Goal: Task Accomplishment & Management: Manage account settings

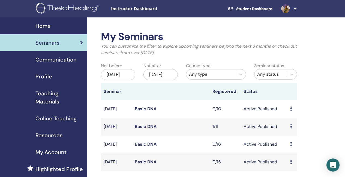
click at [262, 8] on link "Student Dashboard" at bounding box center [250, 9] width 54 height 10
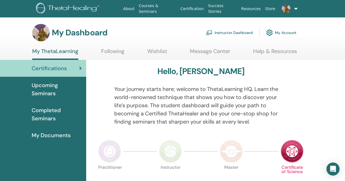
click at [57, 92] on span "Upcoming Seminars" at bounding box center [57, 89] width 50 height 16
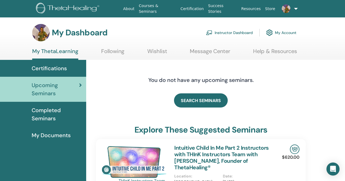
click at [237, 33] on link "Instructor Dashboard" at bounding box center [229, 33] width 47 height 12
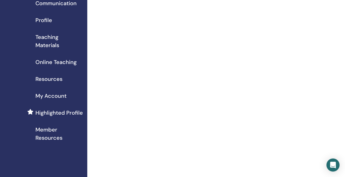
scroll to position [82, 0]
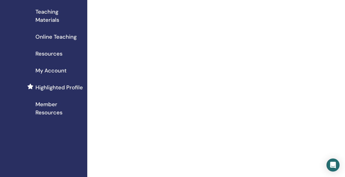
click at [57, 73] on span "My Account" at bounding box center [50, 71] width 31 height 8
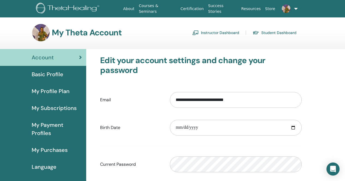
click at [47, 125] on span "My Payment Profiles" at bounding box center [57, 129] width 50 height 16
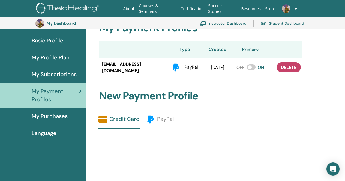
scroll to position [39, 0]
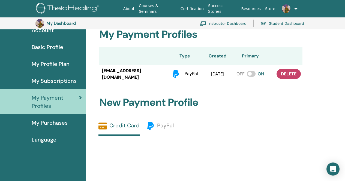
click at [52, 82] on span "My Subscriptions" at bounding box center [54, 81] width 45 height 8
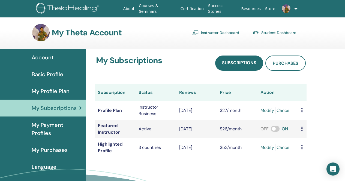
click at [60, 74] on span "Basic Profile" at bounding box center [48, 74] width 32 height 8
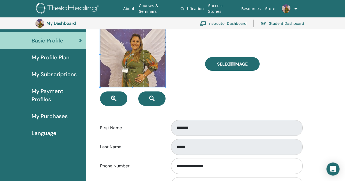
scroll to position [39, 0]
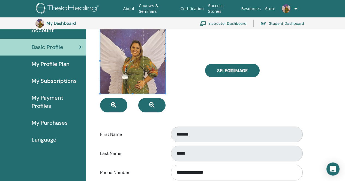
click at [56, 64] on span "My Profile Plan" at bounding box center [51, 64] width 38 height 8
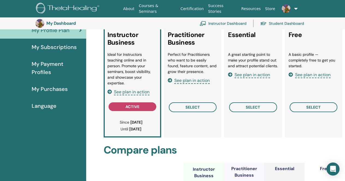
scroll to position [67, 0]
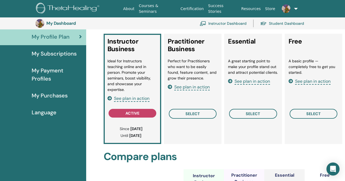
click at [58, 96] on span "My Purchases" at bounding box center [50, 96] width 36 height 8
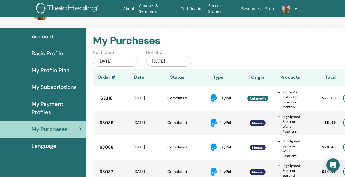
scroll to position [27, 0]
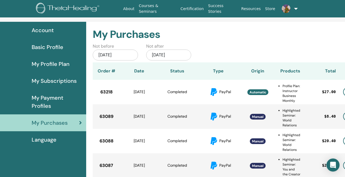
click at [127, 56] on div "Jul/14, 2025" at bounding box center [115, 55] width 45 height 11
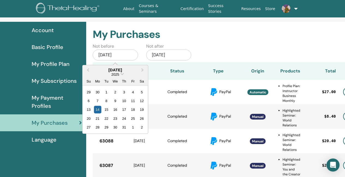
click at [174, 56] on div "Jan/14, 2026" at bounding box center [168, 55] width 45 height 11
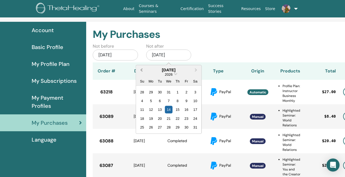
click at [140, 70] on button "Previous Month" at bounding box center [140, 70] width 9 height 9
click at [173, 74] on div "2025" at bounding box center [169, 74] width 8 height 5
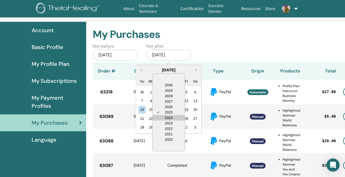
click at [174, 116] on div "2024" at bounding box center [169, 117] width 32 height 5
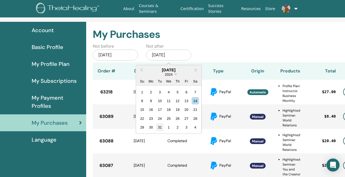
click at [162, 130] on div "31" at bounding box center [159, 127] width 7 height 7
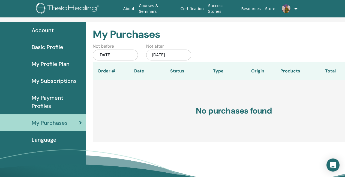
click at [105, 55] on div "Jul/14, 2025" at bounding box center [115, 55] width 45 height 11
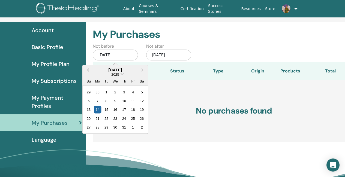
click at [124, 74] on div "2025" at bounding box center [115, 74] width 65 height 5
click at [122, 75] on div "2025" at bounding box center [115, 74] width 65 height 5
click at [119, 75] on div "2025" at bounding box center [115, 74] width 65 height 5
click at [117, 74] on span "2025" at bounding box center [116, 74] width 8 height 4
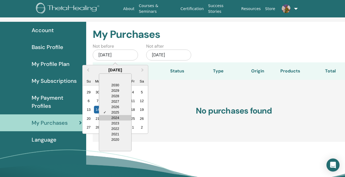
click at [115, 117] on div "2024" at bounding box center [115, 117] width 32 height 5
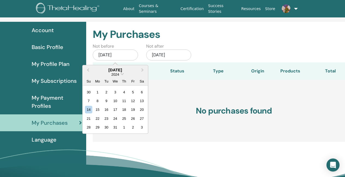
click at [121, 72] on div "2024" at bounding box center [115, 74] width 65 height 5
click at [88, 70] on span "Previous Month" at bounding box center [88, 70] width 0 height 6
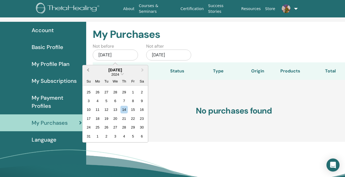
click at [88, 70] on span "Previous Month" at bounding box center [88, 70] width 0 height 6
click at [100, 137] on div "1" at bounding box center [97, 136] width 7 height 7
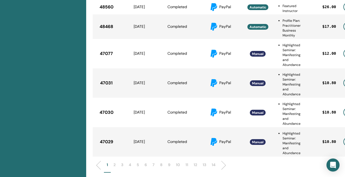
scroll to position [230, 0]
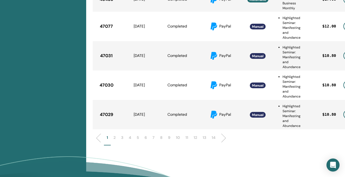
click at [215, 139] on p "14" at bounding box center [214, 138] width 4 height 6
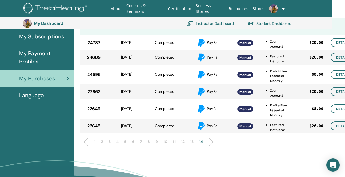
scroll to position [84, 29]
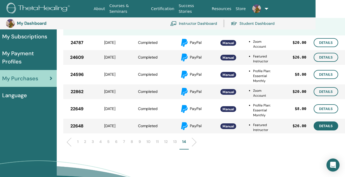
click at [325, 125] on link "Details" at bounding box center [326, 126] width 25 height 9
click at [330, 109] on link "Details" at bounding box center [326, 109] width 25 height 9
click at [323, 92] on link "Details" at bounding box center [326, 91] width 25 height 9
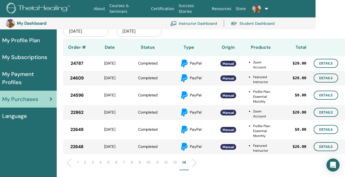
scroll to position [56, 29]
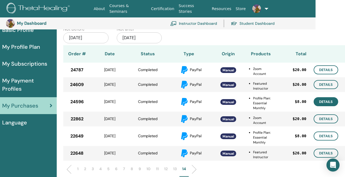
click at [330, 104] on link "Details" at bounding box center [326, 101] width 25 height 9
click at [330, 84] on link "Details" at bounding box center [326, 84] width 25 height 9
click at [329, 72] on link "Details" at bounding box center [326, 69] width 25 height 9
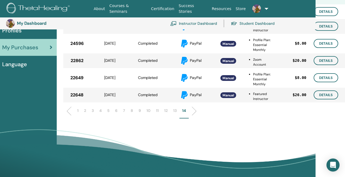
scroll to position [121, 29]
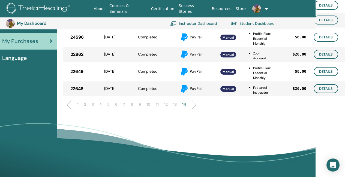
click at [176, 105] on p "13" at bounding box center [175, 105] width 4 height 6
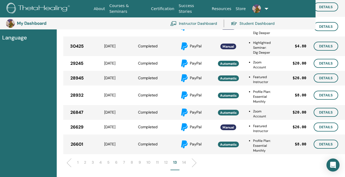
scroll to position [176, 29]
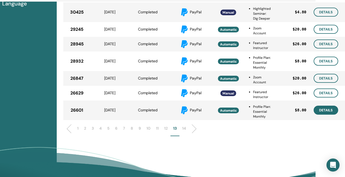
click at [329, 111] on link "Details" at bounding box center [326, 110] width 25 height 9
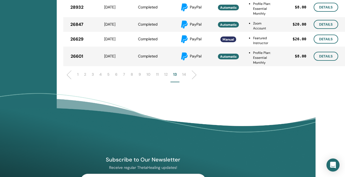
scroll to position [230, 29]
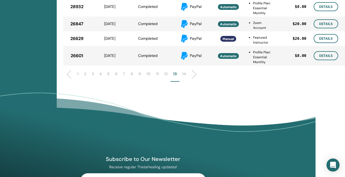
click at [168, 74] on p "12" at bounding box center [166, 74] width 4 height 6
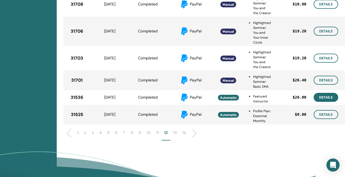
click at [329, 102] on link "Details" at bounding box center [326, 97] width 25 height 9
click at [157, 136] on p "11" at bounding box center [157, 133] width 3 height 6
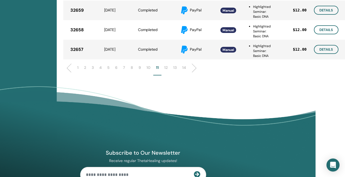
scroll to position [285, 29]
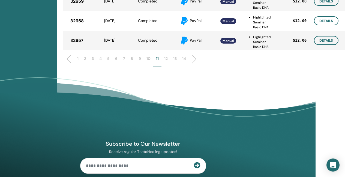
click at [147, 60] on p "10" at bounding box center [149, 59] width 4 height 6
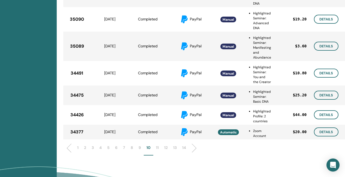
scroll to position [230, 29]
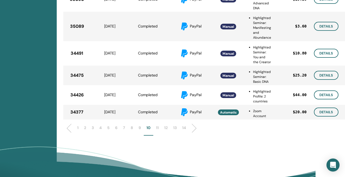
click at [139, 128] on p "9" at bounding box center [140, 128] width 2 height 6
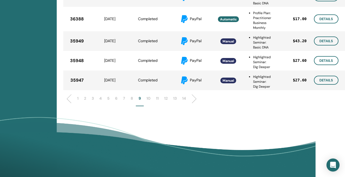
click at [131, 100] on p "8" at bounding box center [132, 99] width 2 height 6
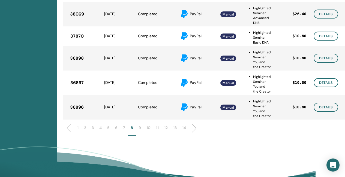
click at [140, 131] on p "9" at bounding box center [140, 128] width 2 height 6
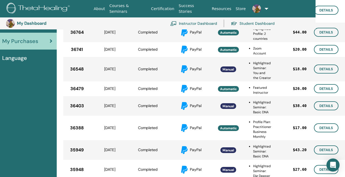
scroll to position [94, 29]
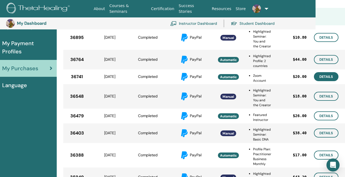
click at [321, 77] on link "Details" at bounding box center [326, 76] width 25 height 9
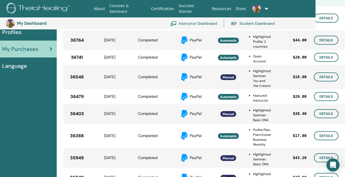
scroll to position [0, 29]
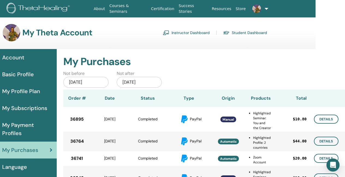
click at [89, 84] on div "Jan/01, 2024" at bounding box center [85, 82] width 45 height 11
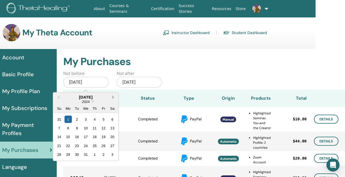
click at [114, 99] on button "Next Month" at bounding box center [113, 97] width 9 height 9
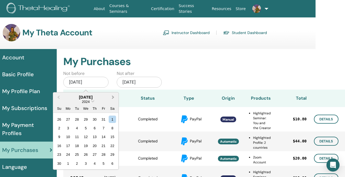
click at [114, 99] on button "Next Month" at bounding box center [113, 97] width 9 height 9
click at [77, 120] on div "1" at bounding box center [76, 119] width 7 height 7
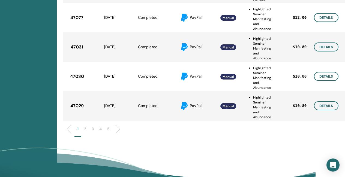
scroll to position [246, 29]
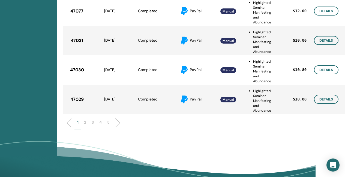
click at [109, 124] on p "5" at bounding box center [108, 123] width 2 height 6
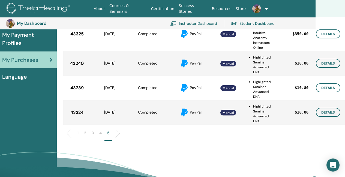
scroll to position [121, 29]
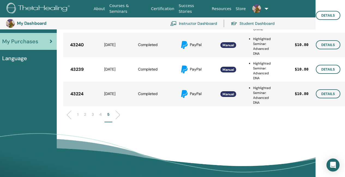
click at [100, 115] on p "4" at bounding box center [100, 115] width 2 height 6
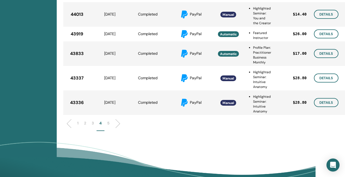
scroll to position [230, 29]
click at [94, 124] on p "3" at bounding box center [93, 124] width 2 height 6
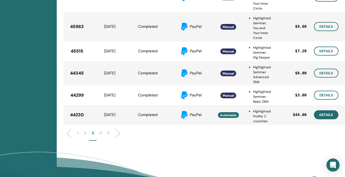
click at [320, 116] on link "Details" at bounding box center [326, 115] width 25 height 9
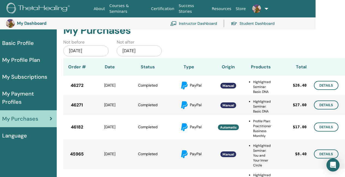
scroll to position [0, 29]
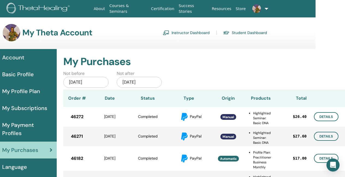
click at [137, 82] on div "Dec/31, 2024" at bounding box center [139, 82] width 45 height 11
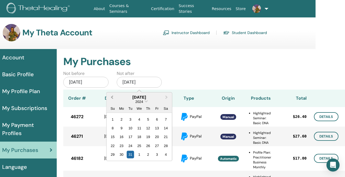
click at [111, 98] on button "Previous Month" at bounding box center [111, 97] width 9 height 9
click at [112, 100] on button "Previous Month" at bounding box center [111, 97] width 9 height 9
click at [112, 99] on button "Previous Month" at bounding box center [111, 97] width 9 height 9
click at [121, 153] on div "30" at bounding box center [121, 154] width 7 height 7
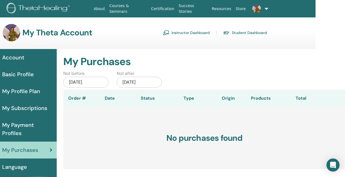
click at [87, 85] on div "Oct/01, 2024" at bounding box center [85, 82] width 45 height 11
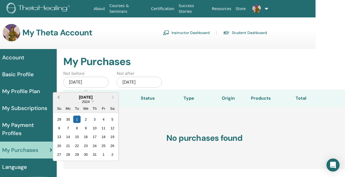
click at [59, 96] on span "Previous Month" at bounding box center [59, 97] width 0 height 6
click at [57, 118] on div "1" at bounding box center [59, 119] width 7 height 7
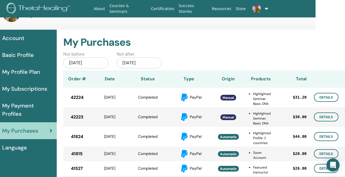
scroll to position [67, 29]
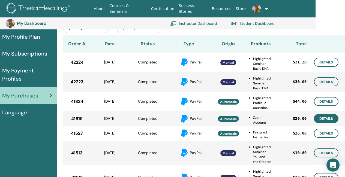
click at [322, 118] on link "Details" at bounding box center [326, 118] width 25 height 9
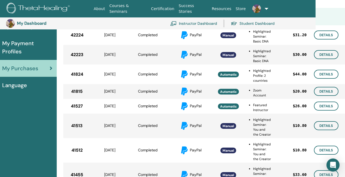
scroll to position [0, 29]
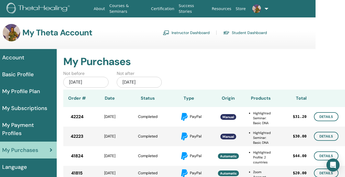
click at [94, 80] on div "Sep/01, 2024" at bounding box center [85, 82] width 45 height 11
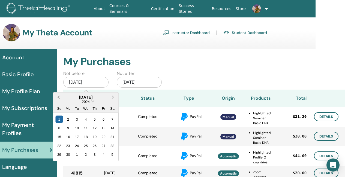
click at [59, 97] on span "Previous Month" at bounding box center [59, 97] width 0 height 6
click at [68, 117] on div "1" at bounding box center [67, 119] width 7 height 7
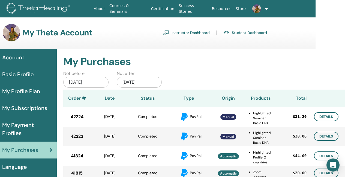
click at [140, 82] on div "Sep/30, 2024" at bounding box center [139, 82] width 45 height 11
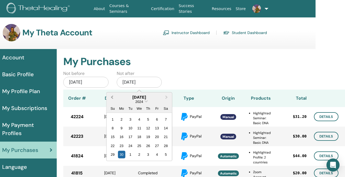
click at [112, 97] on span "Previous Month" at bounding box center [112, 97] width 0 height 6
click at [168, 98] on button "Next Month" at bounding box center [167, 97] width 9 height 9
click at [140, 155] on div "31" at bounding box center [139, 154] width 7 height 7
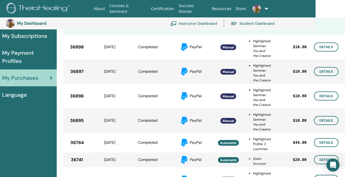
scroll to position [94, 29]
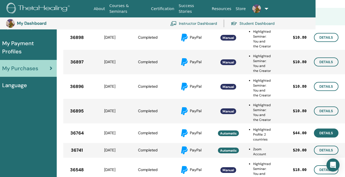
click at [330, 133] on link "Details" at bounding box center [326, 133] width 25 height 9
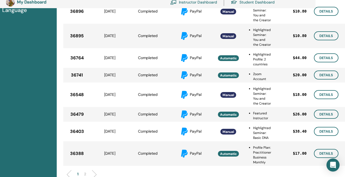
scroll to position [176, 29]
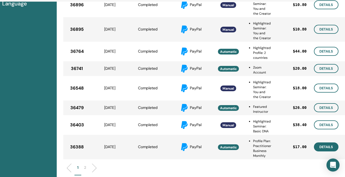
click at [323, 148] on link "Details" at bounding box center [326, 147] width 25 height 9
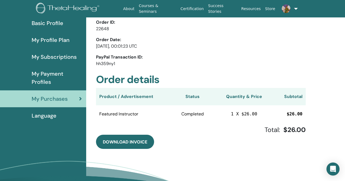
scroll to position [67, 0]
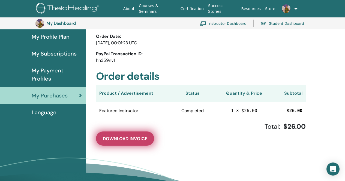
click at [132, 141] on span "Download Invoice" at bounding box center [125, 139] width 44 height 6
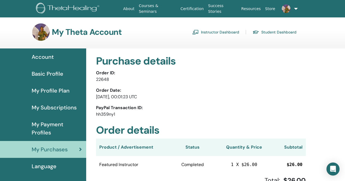
scroll to position [0, 0]
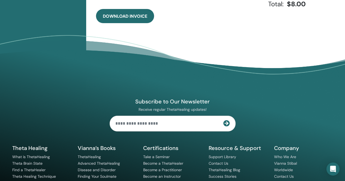
scroll to position [196, 0]
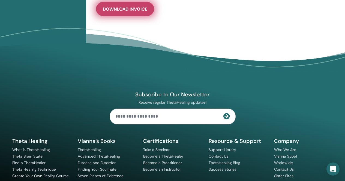
click at [143, 11] on span "Download Invoice" at bounding box center [125, 9] width 44 height 6
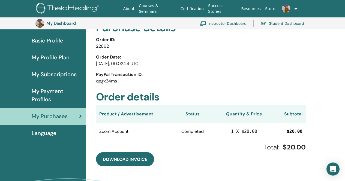
scroll to position [39, 0]
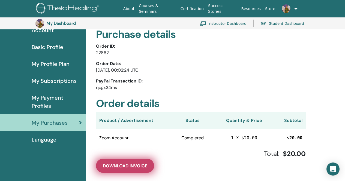
click at [129, 165] on span "Download Invoice" at bounding box center [125, 166] width 44 height 6
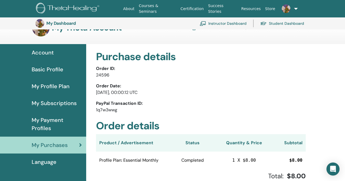
scroll to position [67, 0]
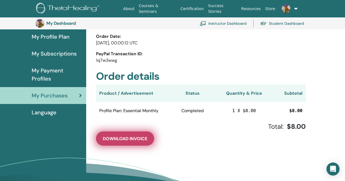
click at [142, 138] on span "Download Invoice" at bounding box center [125, 139] width 44 height 6
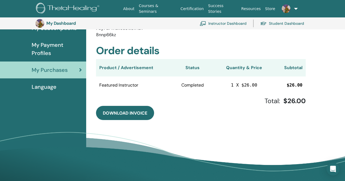
scroll to position [94, 0]
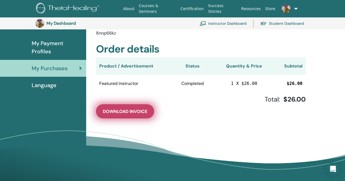
click at [135, 107] on button "Download Invoice" at bounding box center [125, 112] width 58 height 14
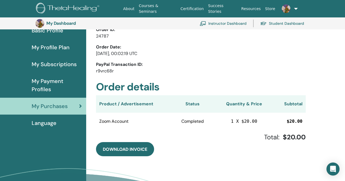
scroll to position [67, 0]
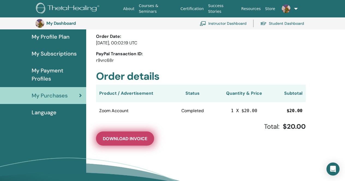
click at [138, 141] on span "Download Invoice" at bounding box center [125, 139] width 44 height 6
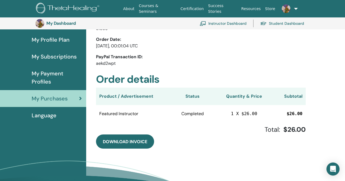
scroll to position [67, 0]
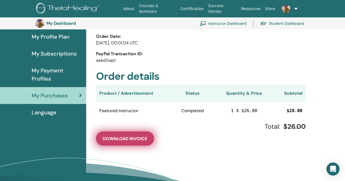
click at [124, 140] on span "Download Invoice" at bounding box center [125, 139] width 44 height 6
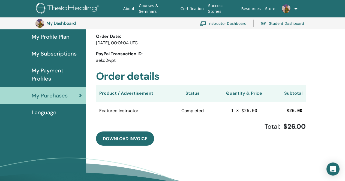
scroll to position [0, 0]
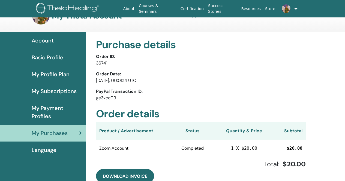
scroll to position [27, 0]
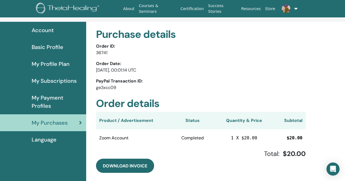
click at [127, 174] on div "Purchase details Order ID: 36741 Order Date: [DATE], 00:01:14 UTC PayPal Transa…" at bounding box center [200, 101] width 223 height 158
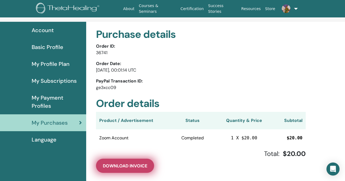
click at [130, 165] on span "Download Invoice" at bounding box center [125, 166] width 44 height 6
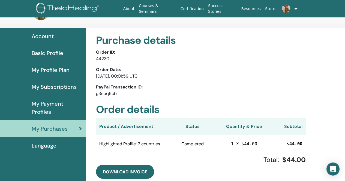
scroll to position [94, 0]
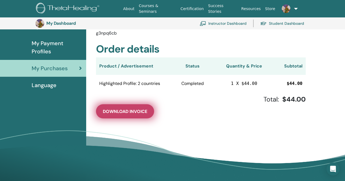
click at [141, 115] on button "Download Invoice" at bounding box center [125, 112] width 58 height 14
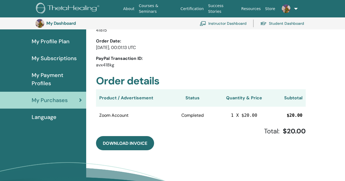
scroll to position [67, 0]
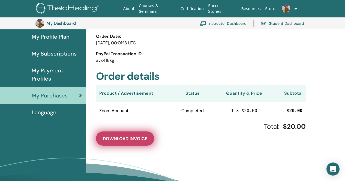
click at [115, 138] on span "Download Invoice" at bounding box center [125, 139] width 44 height 6
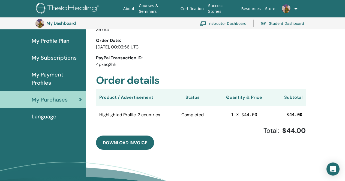
scroll to position [67, 0]
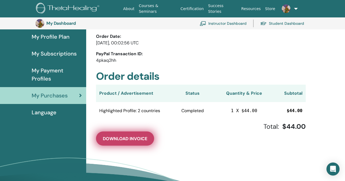
click at [126, 140] on span "Download Invoice" at bounding box center [125, 139] width 44 height 6
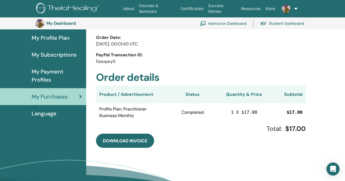
scroll to position [67, 0]
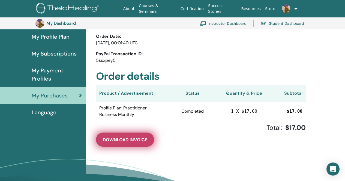
click at [129, 143] on span "Download Invoice" at bounding box center [125, 140] width 44 height 6
